Goal: Information Seeking & Learning: Learn about a topic

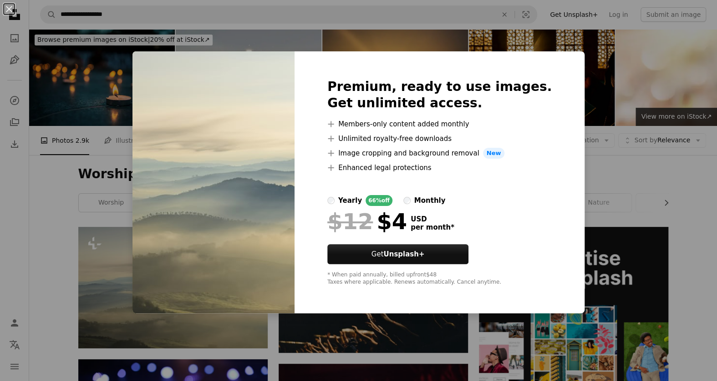
click at [588, 184] on div "An X shape Premium, ready to use images. Get unlimited access. A plus sign Memb…" at bounding box center [358, 190] width 717 height 381
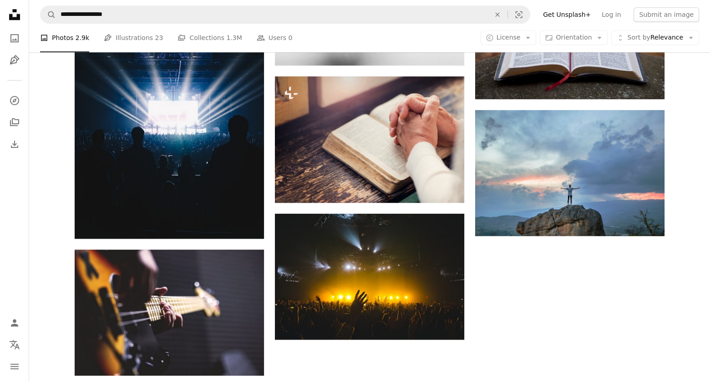
scroll to position [954, 0]
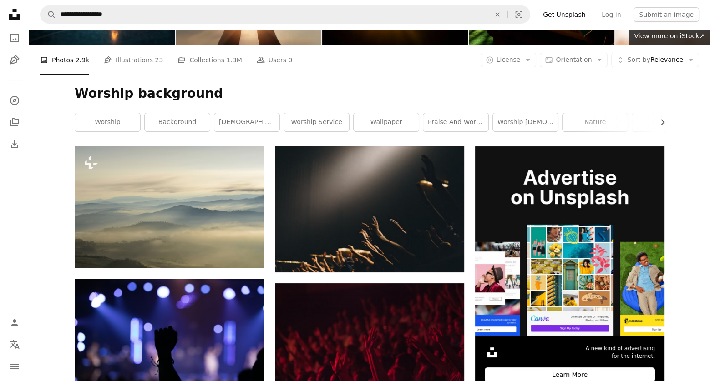
scroll to position [0, 0]
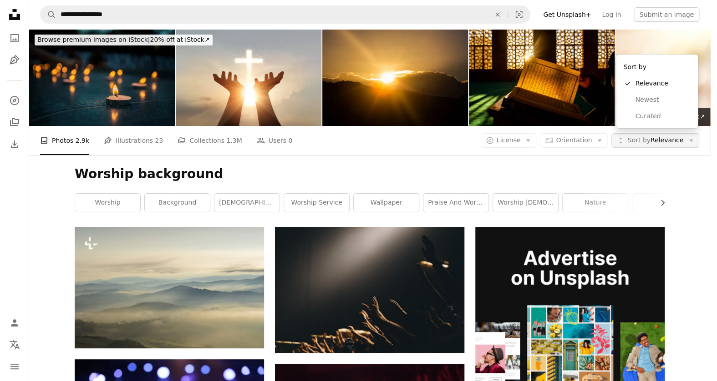
click at [652, 136] on span "Sort by Relevance" at bounding box center [655, 140] width 56 height 9
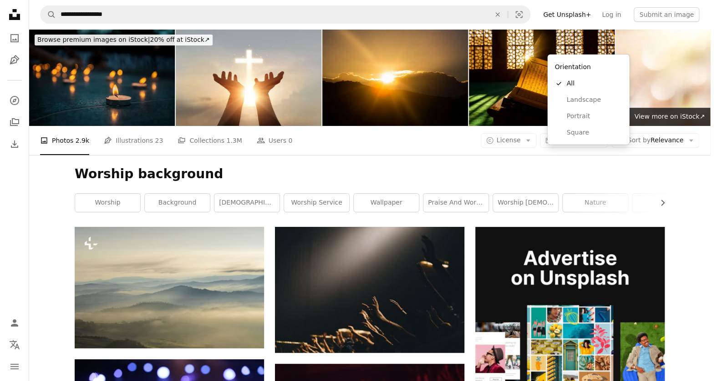
click at [568, 136] on span "Orientation" at bounding box center [574, 139] width 36 height 7
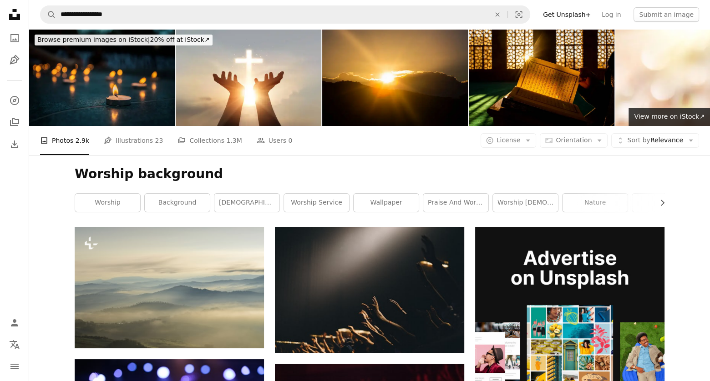
click at [568, 136] on span "Orientation" at bounding box center [574, 139] width 36 height 7
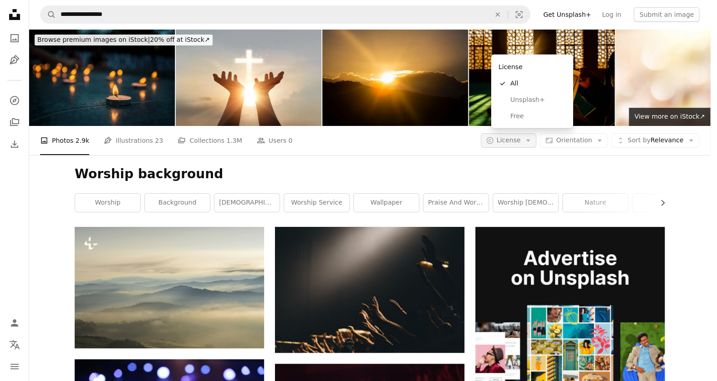
click at [529, 133] on button "A copyright icon © License Arrow down" at bounding box center [508, 140] width 56 height 15
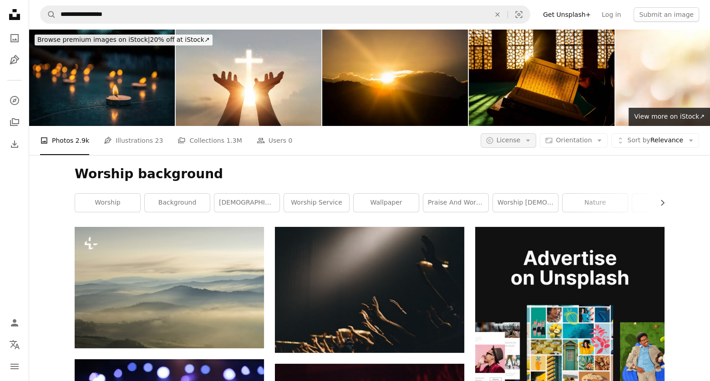
click at [529, 133] on button "A copyright icon © License Arrow down" at bounding box center [508, 140] width 56 height 15
